Goal: Find specific page/section: Find specific page/section

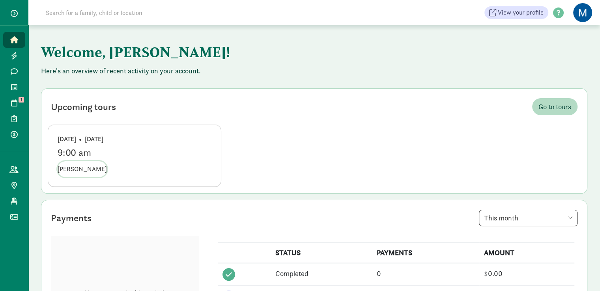
click at [88, 170] on span "[PERSON_NAME]" at bounding box center [82, 168] width 49 height 9
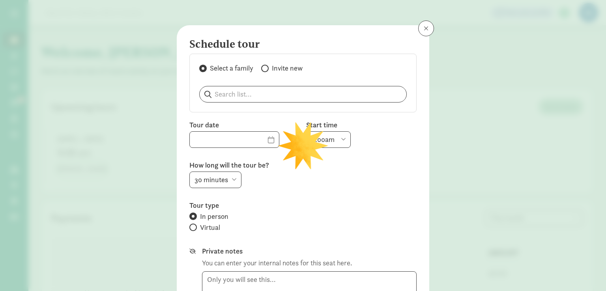
type input "[DATE]"
select select "9:00am"
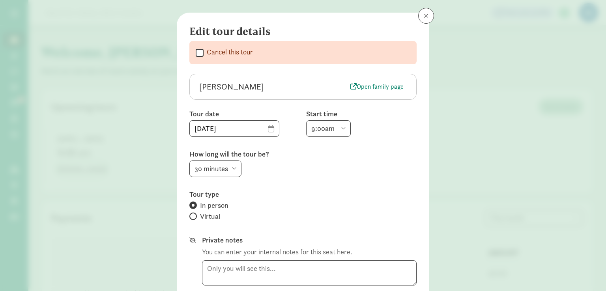
scroll to position [13, 0]
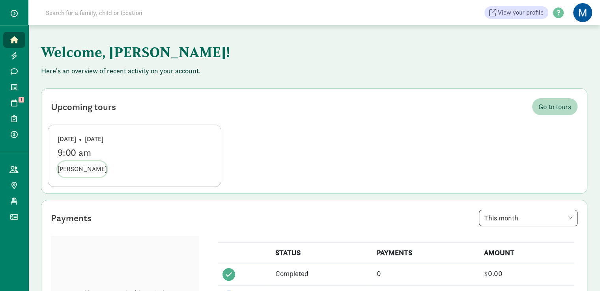
click at [67, 168] on span "[PERSON_NAME]" at bounding box center [82, 168] width 49 height 9
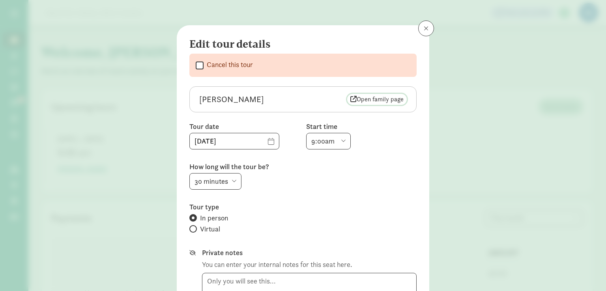
click at [390, 98] on span "Open family page" at bounding box center [376, 99] width 53 height 9
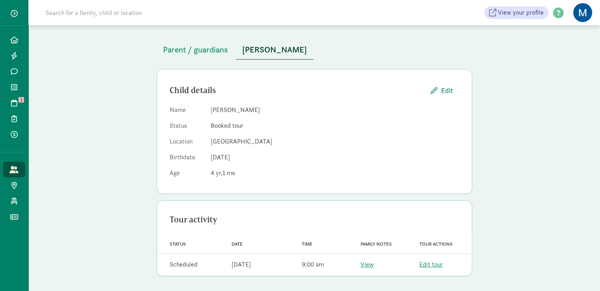
scroll to position [36, 0]
click at [211, 49] on span "Parent / guardians" at bounding box center [195, 49] width 65 height 13
